Goal: Task Accomplishment & Management: Complete application form

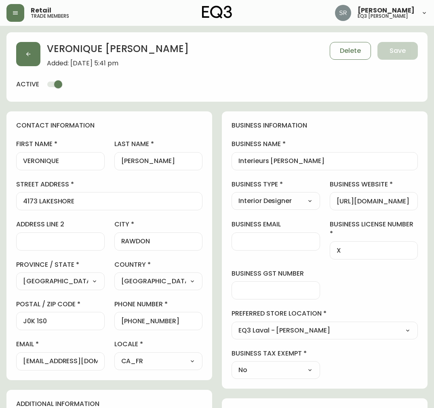
select select "QC"
select select "CA"
select select "CA_FR"
select select "Outreach from a Trade Rep"
select select "Interior Designer"
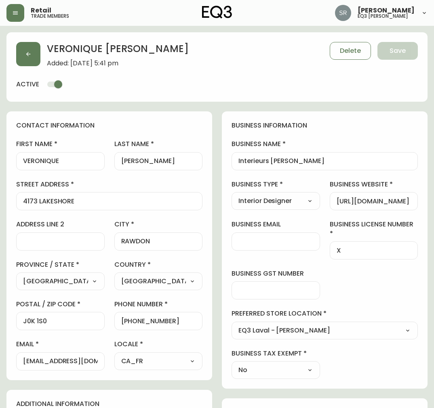
select select "cjw10z96v00hn6gs03cm74g2s"
select select "false"
click at [417, 100] on div "[PERSON_NAME] Added: [DATE] 5:41 pm Delete Save active" at bounding box center [216, 66] width 421 height 69
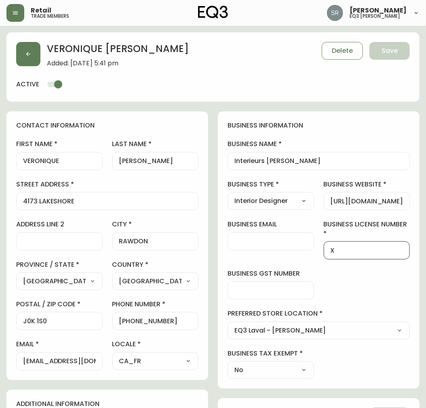
drag, startPoint x: 340, startPoint y: 252, endPoint x: 317, endPoint y: 244, distance: 24.0
click at [311, 245] on div "business information business name Interieurs [PERSON_NAME] business type Inter…" at bounding box center [318, 249] width 201 height 277
click at [299, 239] on input "business email" at bounding box center [270, 242] width 73 height 8
click at [364, 255] on div at bounding box center [366, 250] width 86 height 18
type input "3369794907"
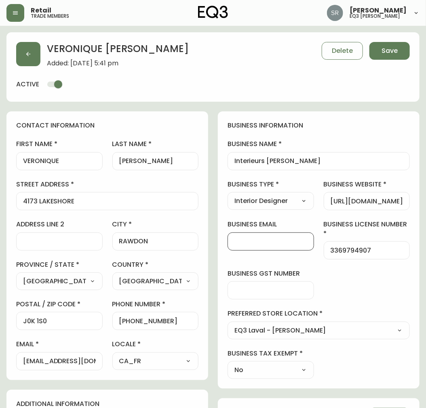
click at [298, 240] on input "business email" at bounding box center [270, 242] width 73 height 8
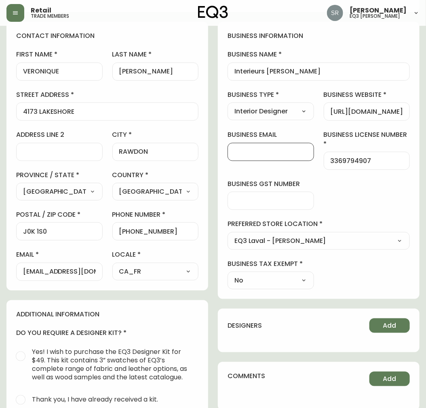
scroll to position [134, 0]
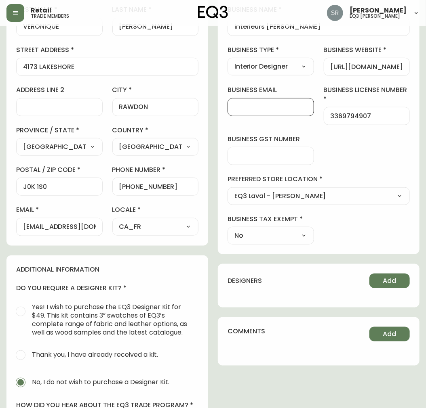
click at [288, 103] on input "business email" at bounding box center [270, 107] width 73 height 8
click at [248, 159] on input "business gst number" at bounding box center [270, 156] width 73 height 8
click at [248, 107] on input "business email" at bounding box center [270, 107] width 73 height 8
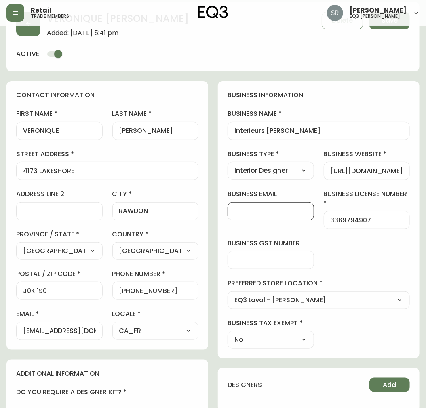
scroll to position [0, 0]
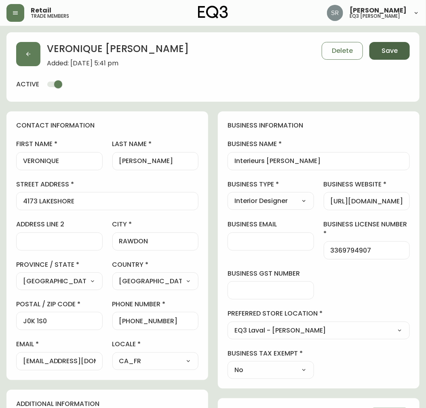
click at [393, 47] on span "Save" at bounding box center [389, 50] width 16 height 9
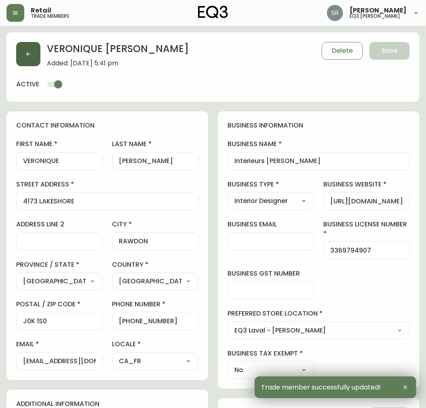
click at [30, 50] on button "button" at bounding box center [28, 54] width 24 height 24
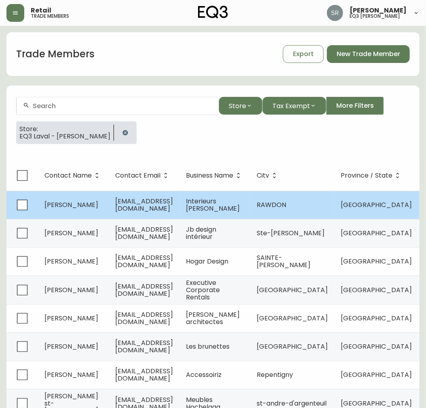
click at [150, 210] on td "[EMAIL_ADDRESS][DOMAIN_NAME]" at bounding box center [144, 205] width 71 height 28
select select "QC"
select select "CA"
select select "CA_FR"
select select "Outreach from a Trade Rep"
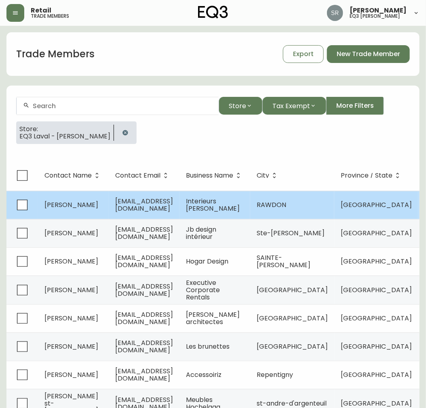
select select "Interior Designer"
select select "false"
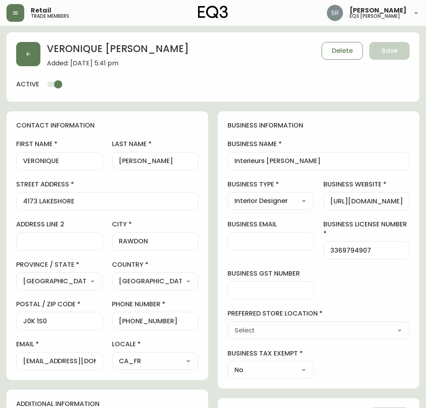
type input "EQ3 Laval - [PERSON_NAME]"
select select "cjw10z96v00hn6gs03cm74g2s"
